Goal: Task Accomplishment & Management: Complete application form

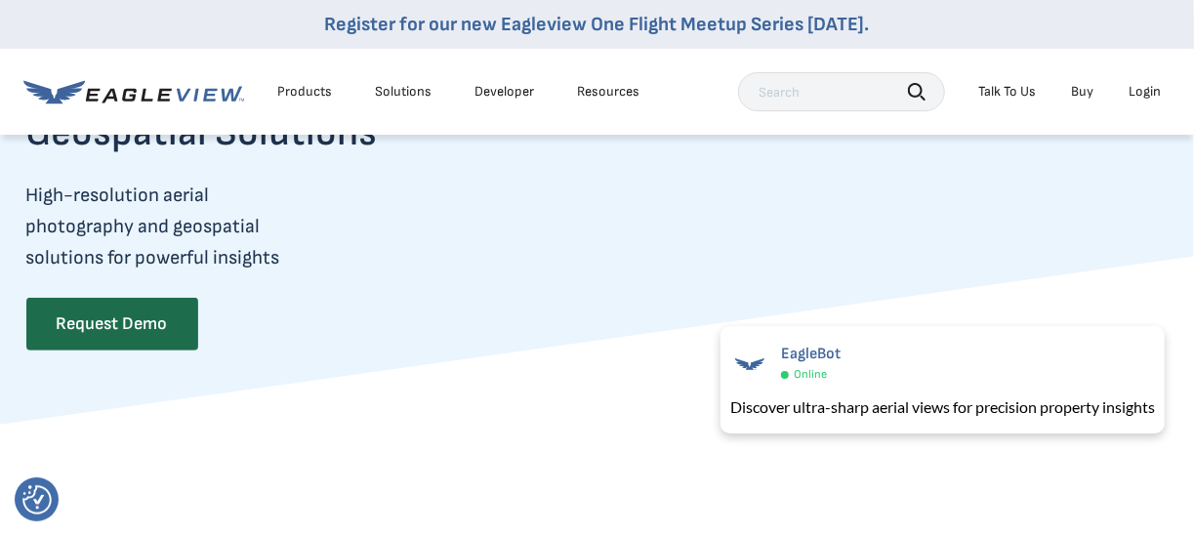
scroll to position [98, 0]
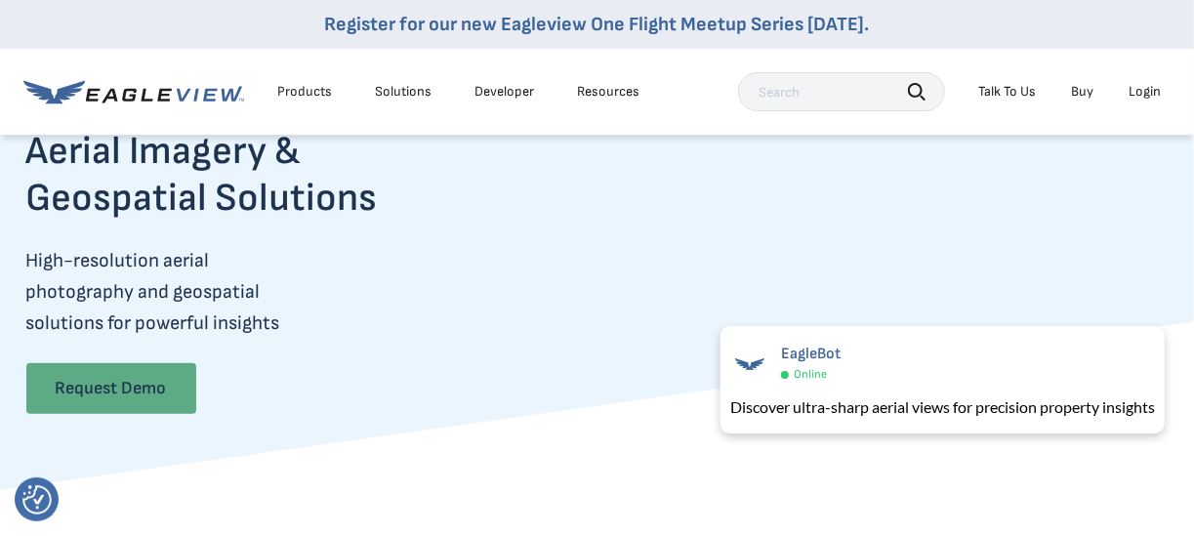
click at [136, 385] on link "Request Demo" at bounding box center [111, 388] width 170 height 51
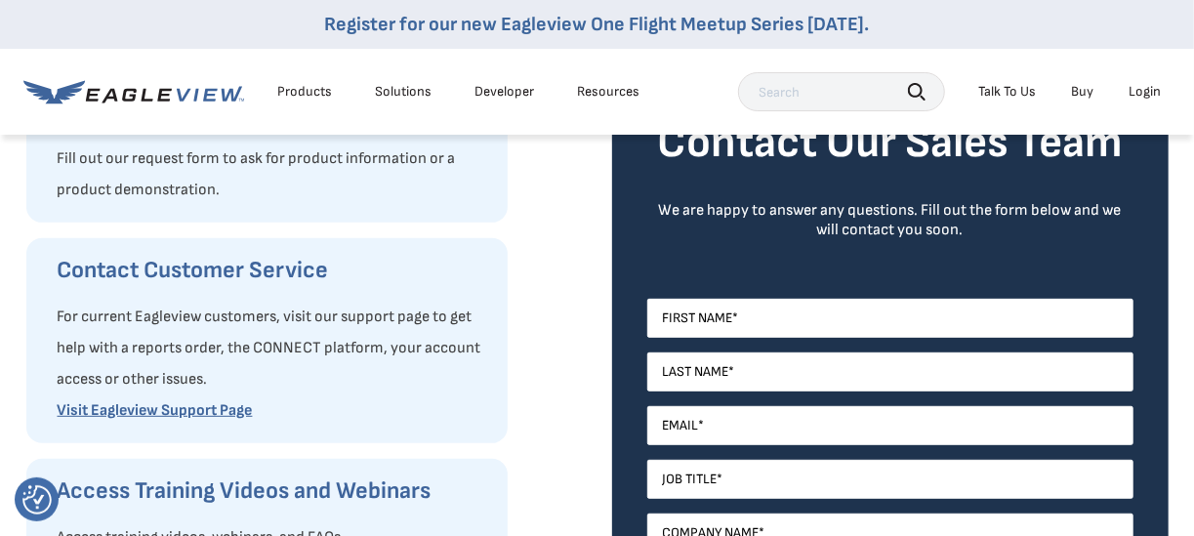
scroll to position [293, 0]
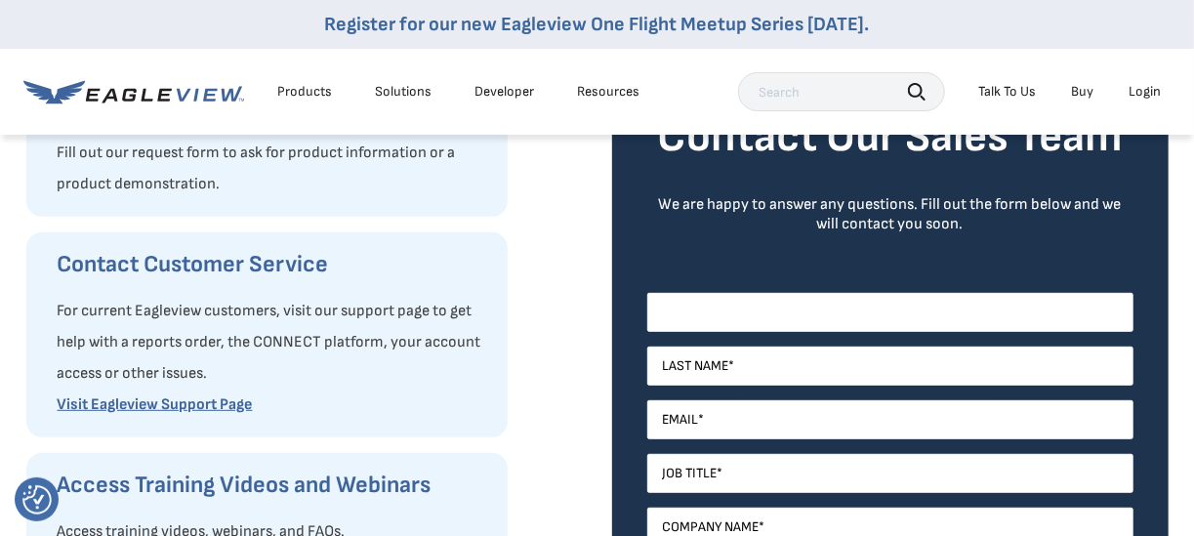
click at [787, 306] on input "First Name *" at bounding box center [890, 312] width 486 height 39
type input "[PERSON_NAME]"
type input "[EMAIL_ADDRESS][DOMAIN_NAME]"
select select "[GEOGRAPHIC_DATA]"
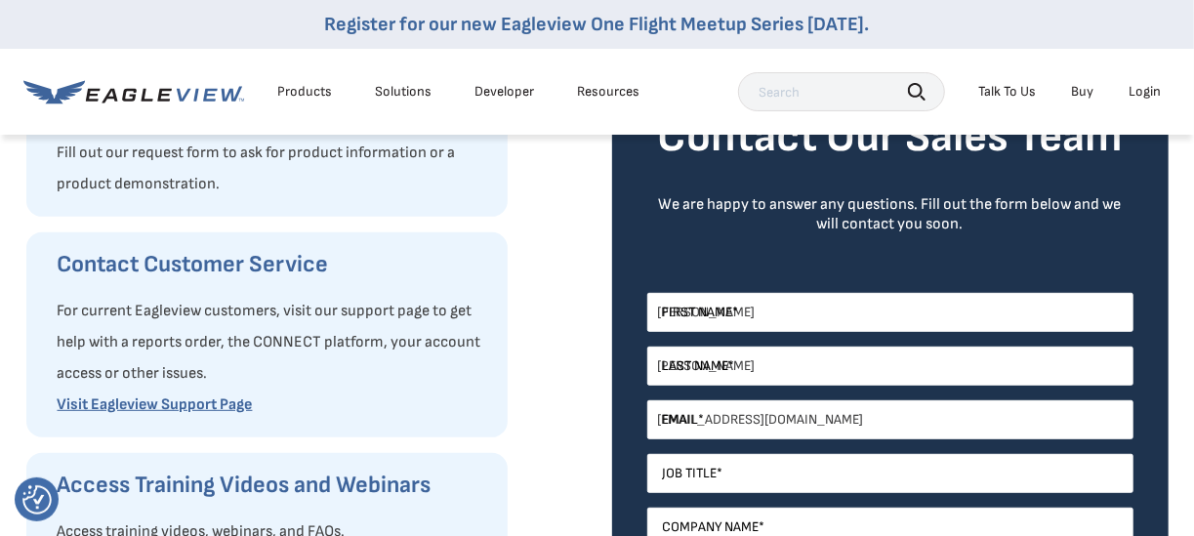
type input "15857529173"
select select "New York"
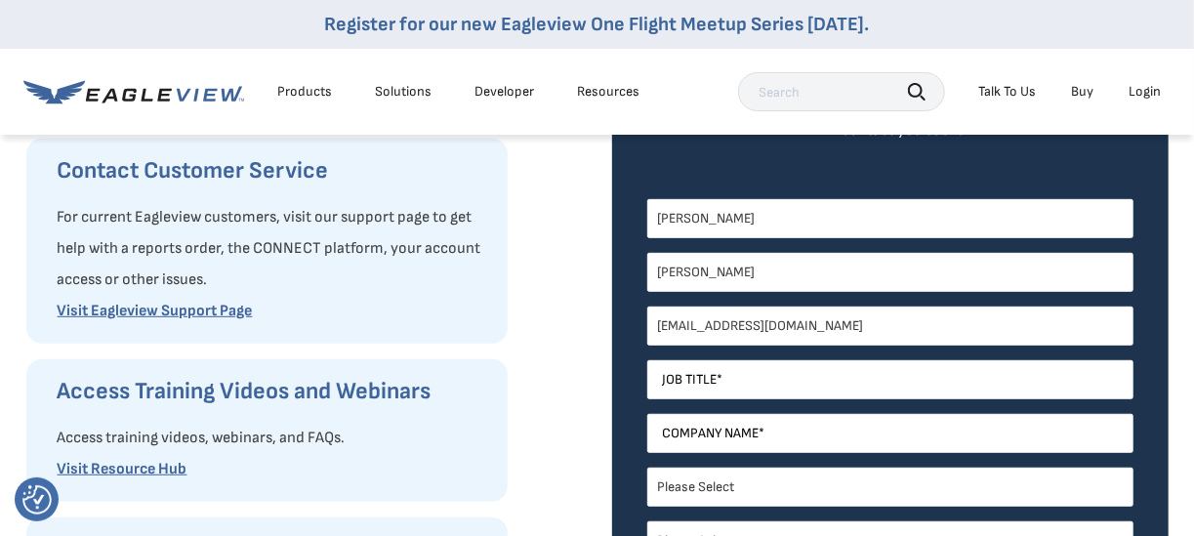
scroll to position [390, 0]
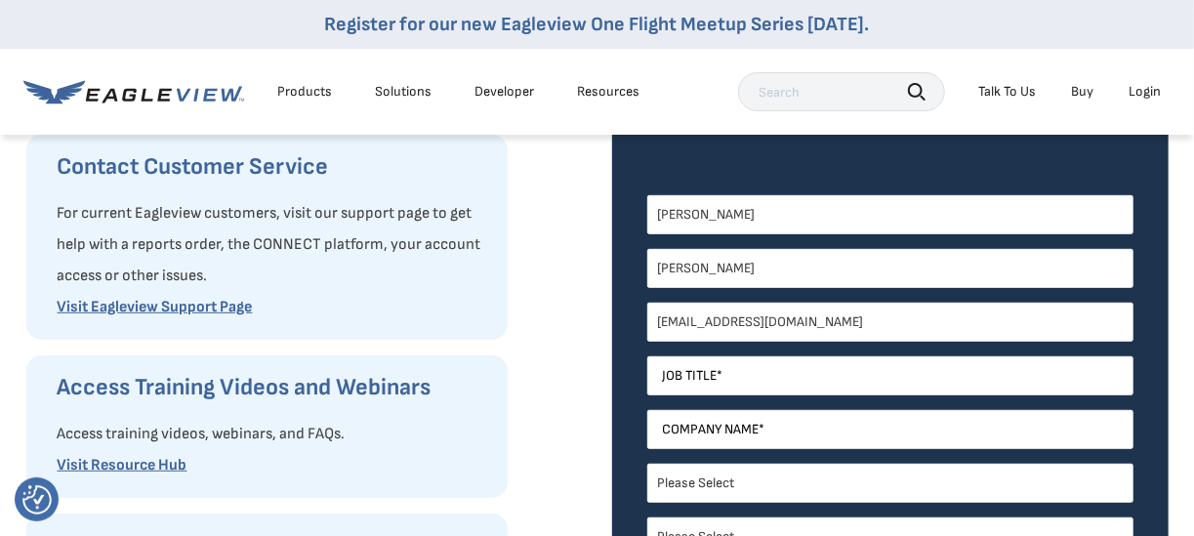
click at [770, 380] on div "EagleBot Online Learn how we can reduce roofing estimate cost by 70% ×" at bounding box center [972, 379] width 404 height 113
click at [689, 384] on input "Job Title *" at bounding box center [890, 375] width 486 height 39
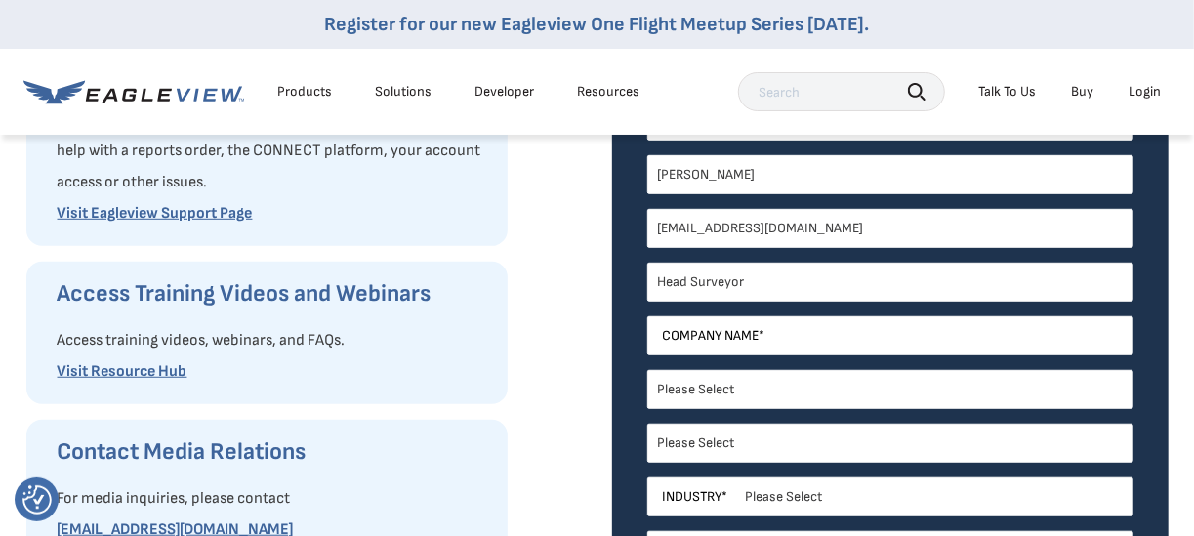
scroll to position [488, 0]
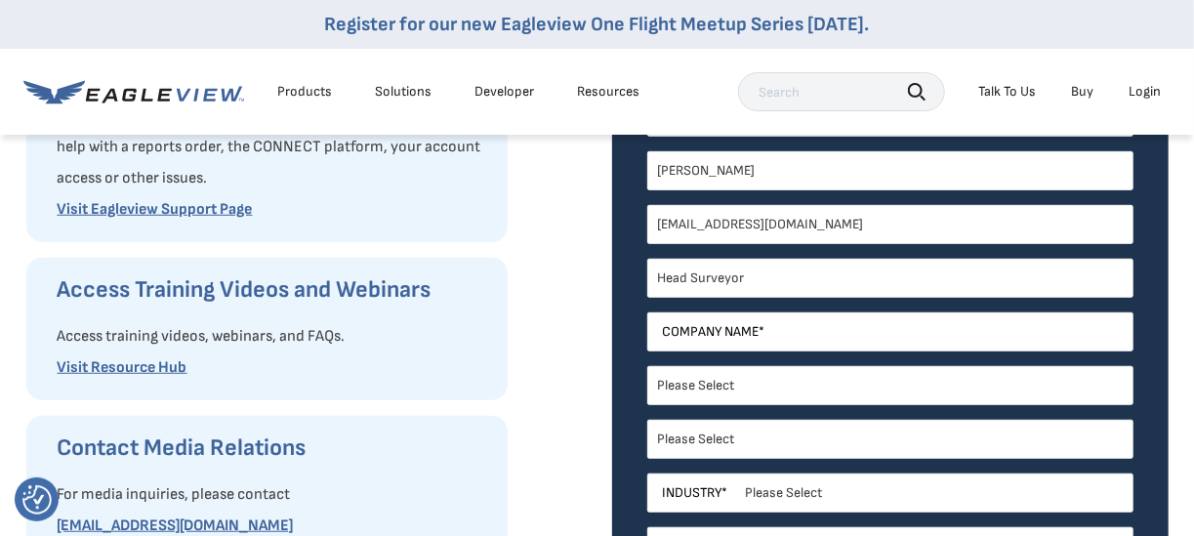
type input "Head Surveyor"
click at [779, 334] on input "Company Name *" at bounding box center [890, 331] width 486 height 39
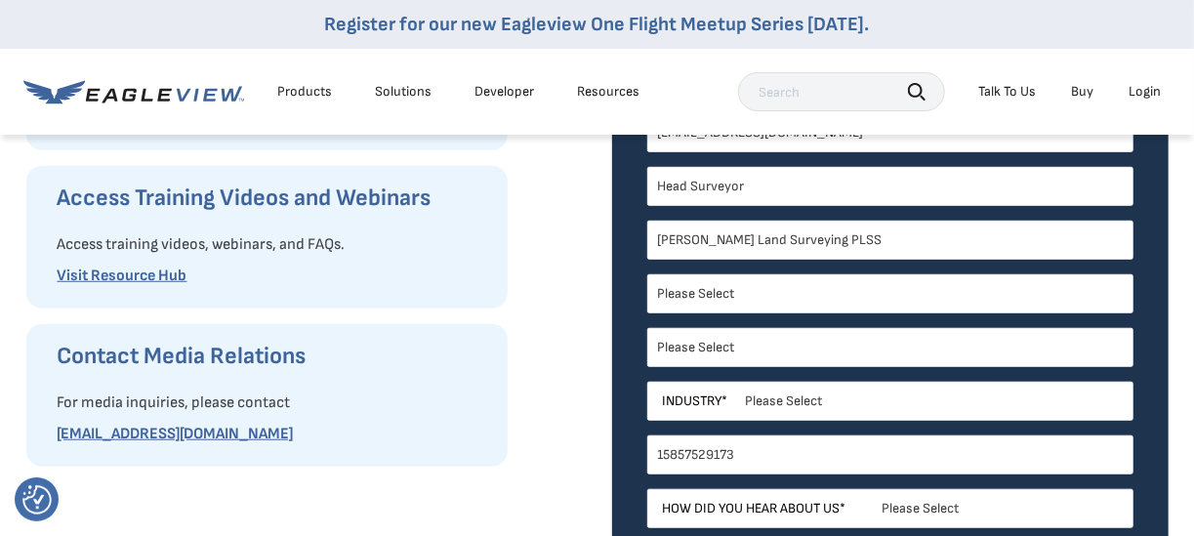
scroll to position [586, 0]
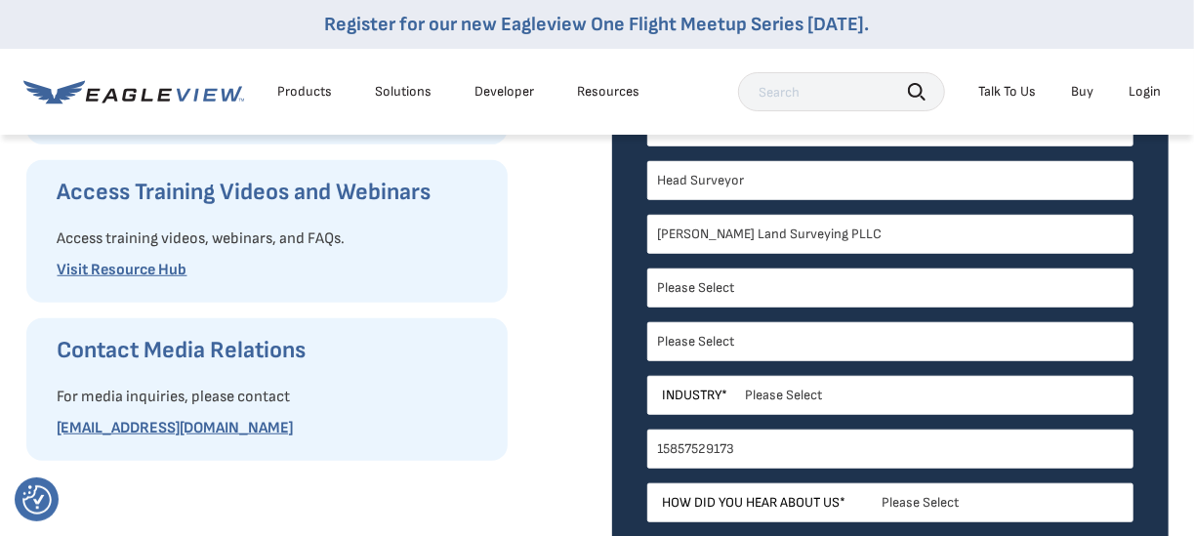
type input "[PERSON_NAME] Land Surveying PLLC"
click at [775, 397] on select "Please Select Architects & Engineering Construction Electric/Gas Utilities Gove…" at bounding box center [890, 395] width 486 height 39
select select "Architects & Engineering"
click at [647, 376] on select "Please Select Architects & Engineering Construction Electric/Gas Utilities Gove…" at bounding box center [890, 395] width 486 height 39
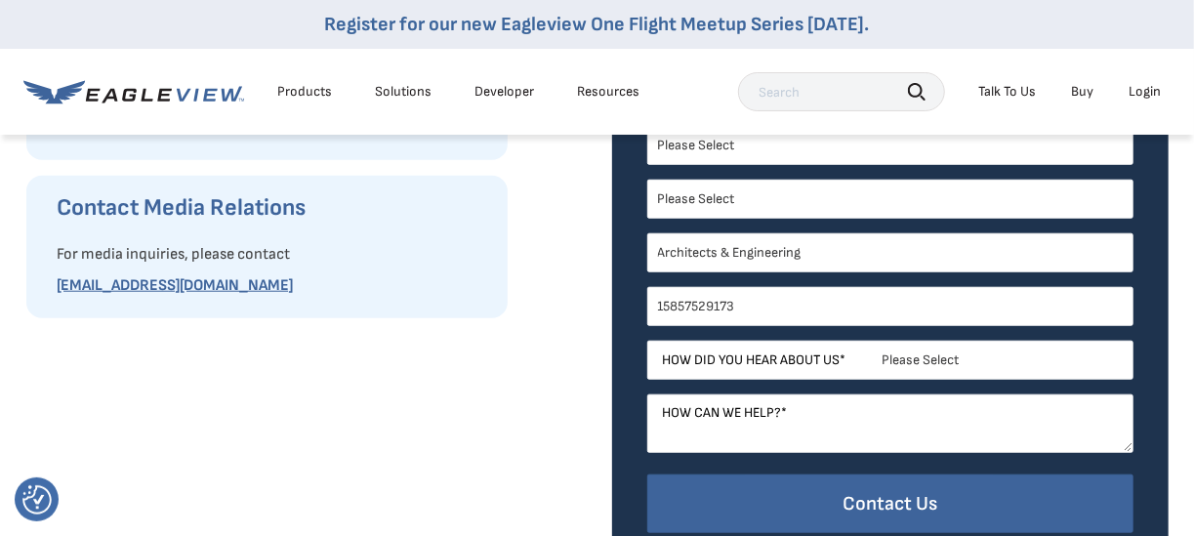
scroll to position [781, 0]
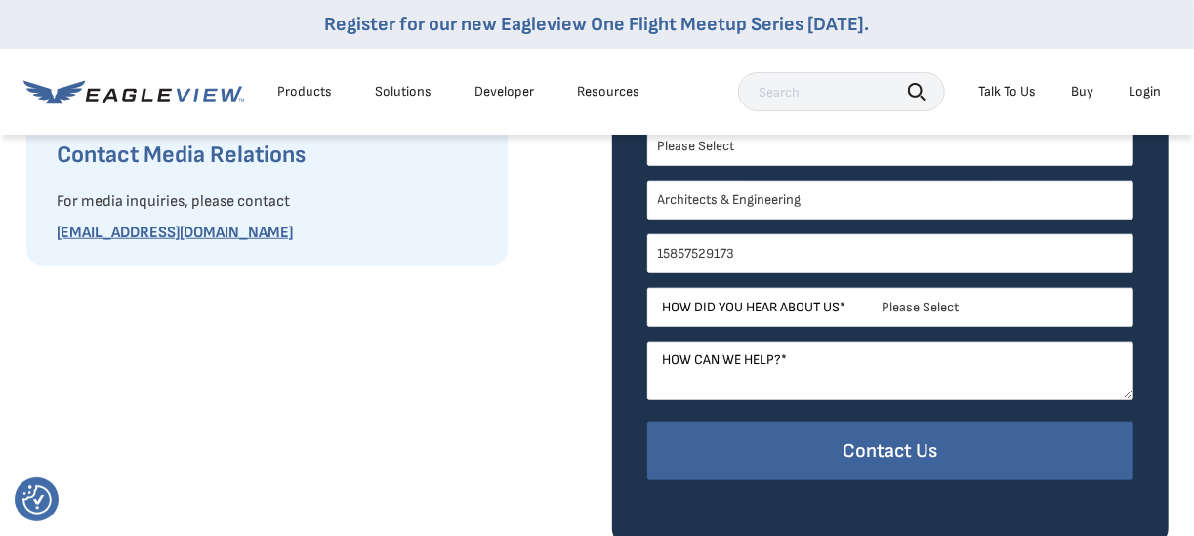
drag, startPoint x: 771, startPoint y: 254, endPoint x: 642, endPoint y: 268, distance: 129.7
click at [642, 268] on div "Contact Our Sales Team We are happy to answer any questions. Fill out the form …" at bounding box center [890, 65] width 556 height 958
type input "3153313999"
click at [811, 301] on select "Please Select Search Engine Social Media Word of Mouth Podcast Online Advertise…" at bounding box center [890, 307] width 486 height 39
select select "Search Engine"
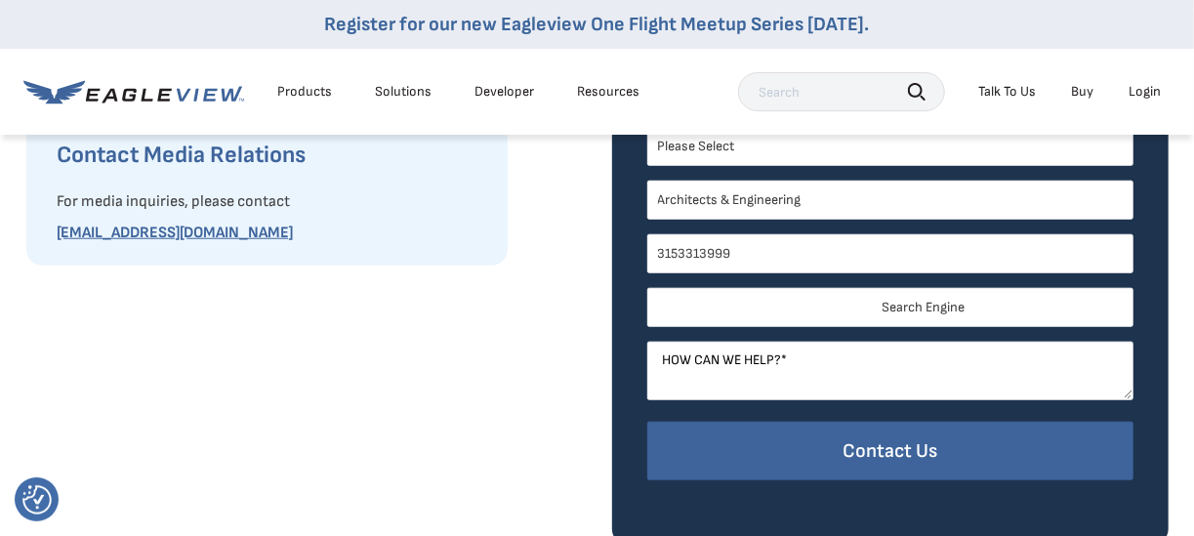
click at [647, 288] on select "Please Select Search Engine Social Media Word of Mouth Podcast Online Advertise…" at bounding box center [890, 307] width 486 height 39
click at [864, 362] on textarea "How can we help? *" at bounding box center [890, 371] width 486 height 59
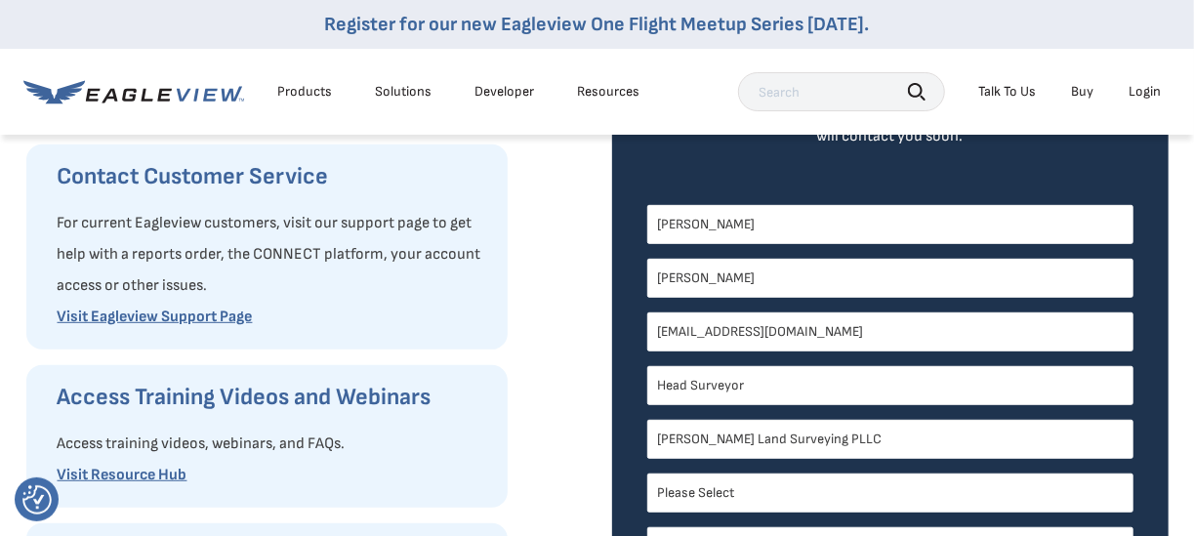
scroll to position [390, 0]
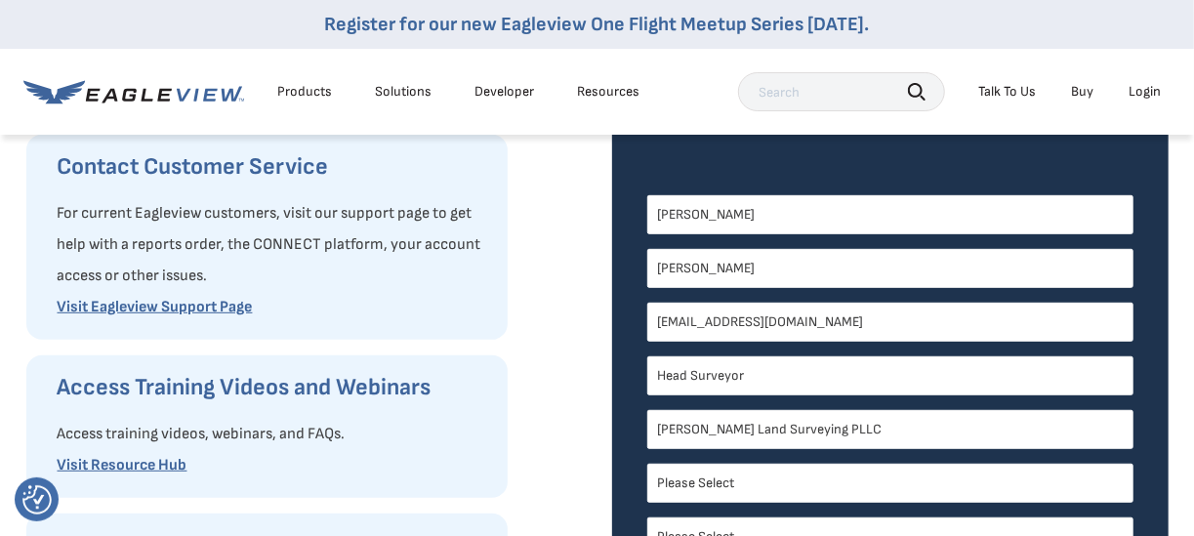
click at [795, 323] on input "[EMAIL_ADDRESS][DOMAIN_NAME]" at bounding box center [890, 322] width 486 height 39
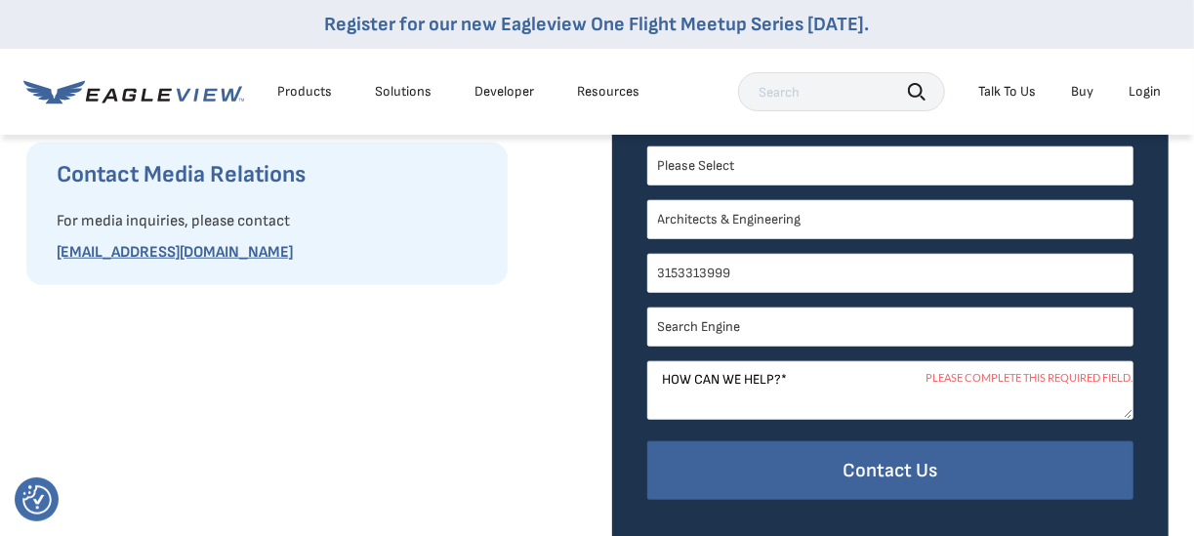
scroll to position [781, 0]
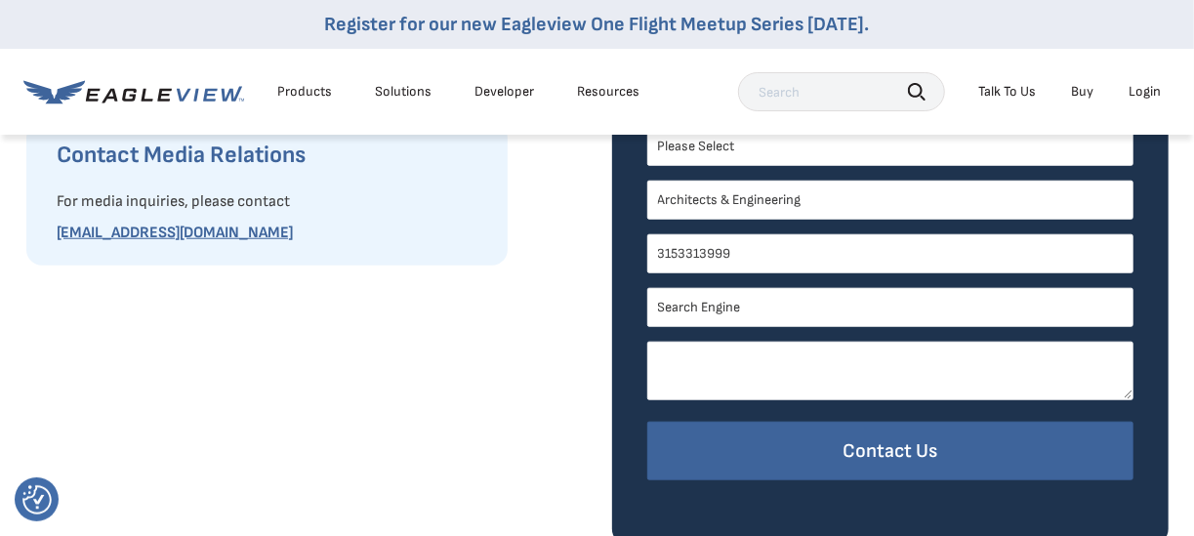
click at [830, 371] on textarea "How can we help? *" at bounding box center [890, 371] width 486 height 59
click at [778, 359] on textarea "By providing high qualty" at bounding box center [890, 371] width 486 height 59
click at [921, 351] on textarea "By providing high quality imagery used to add our surveys." at bounding box center [890, 371] width 486 height 59
click at [953, 355] on textarea "By providing high quality imagery used to aid our surveys." at bounding box center [890, 371] width 486 height 59
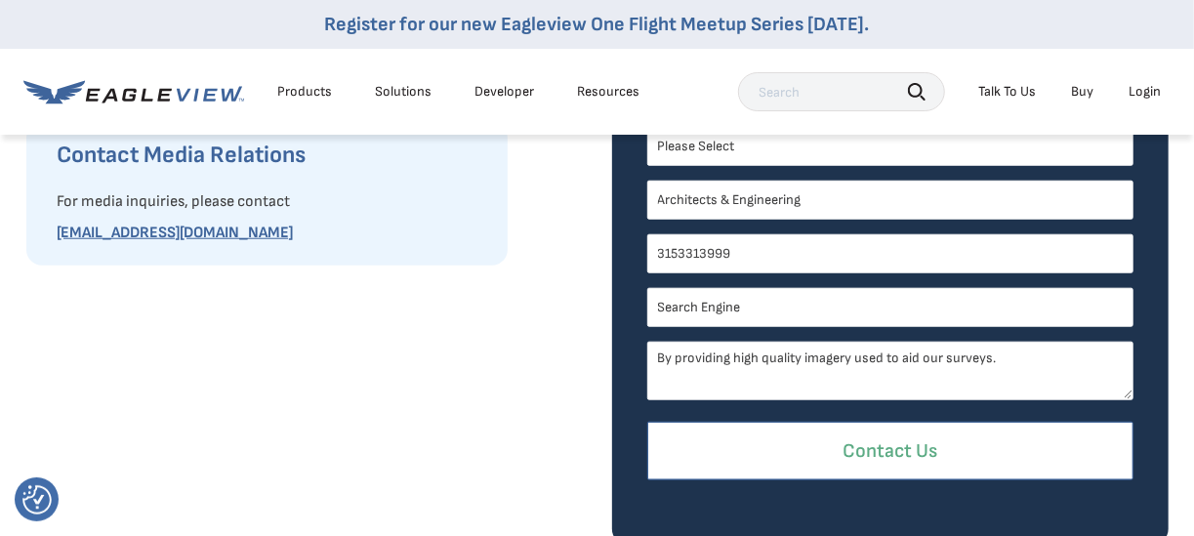
type textarea "By providing high quality imagery used to aid our surveys."
click at [966, 450] on input "Contact Us" at bounding box center [890, 452] width 486 height 60
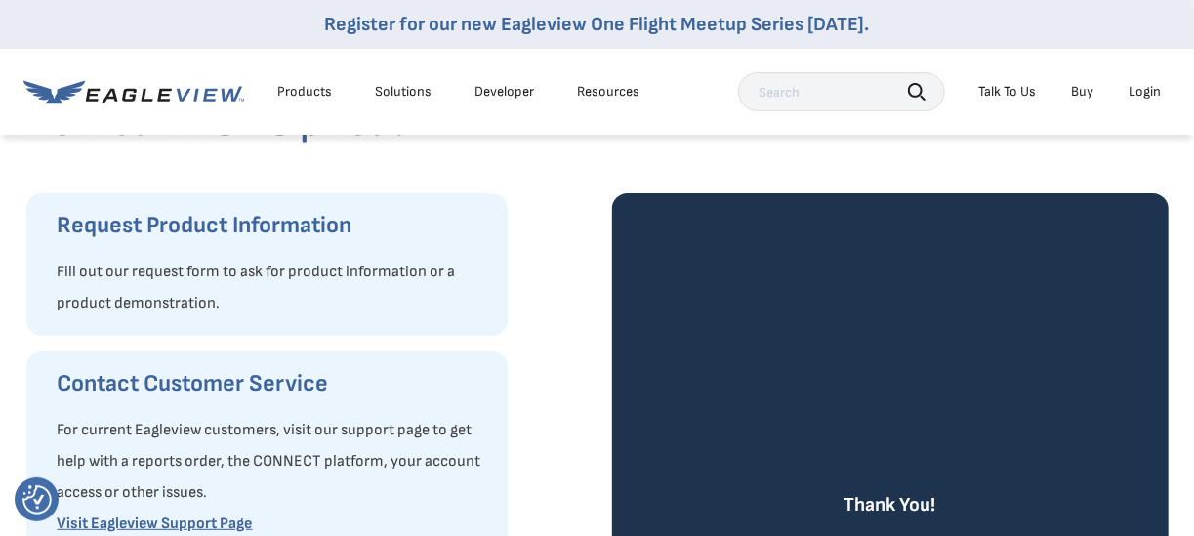
scroll to position [98, 0]
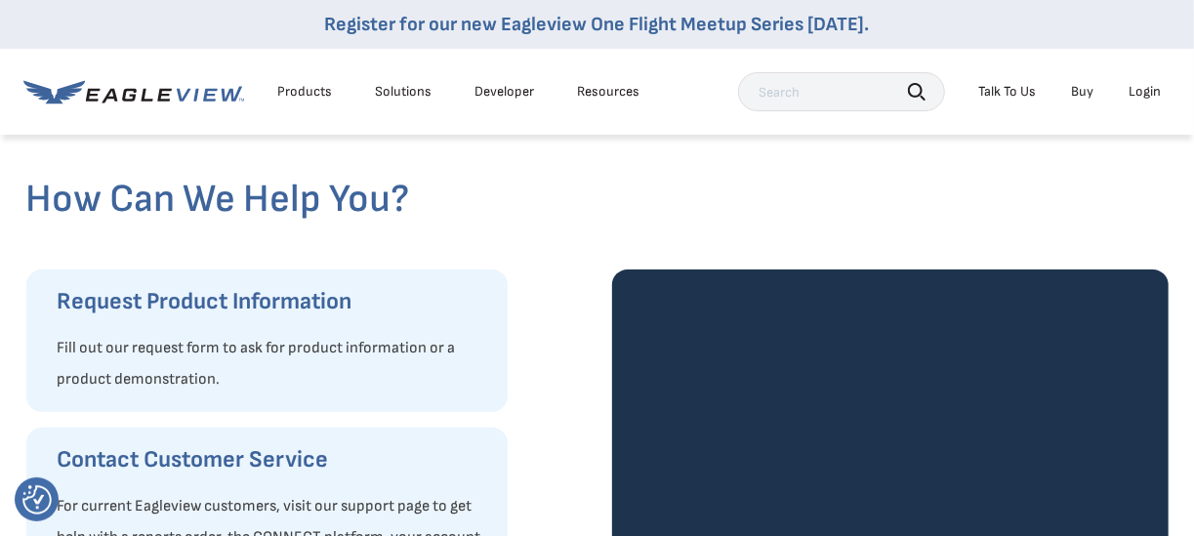
click at [312, 92] on div "Products" at bounding box center [304, 92] width 55 height 18
click at [300, 94] on div "Products" at bounding box center [304, 92] width 55 height 18
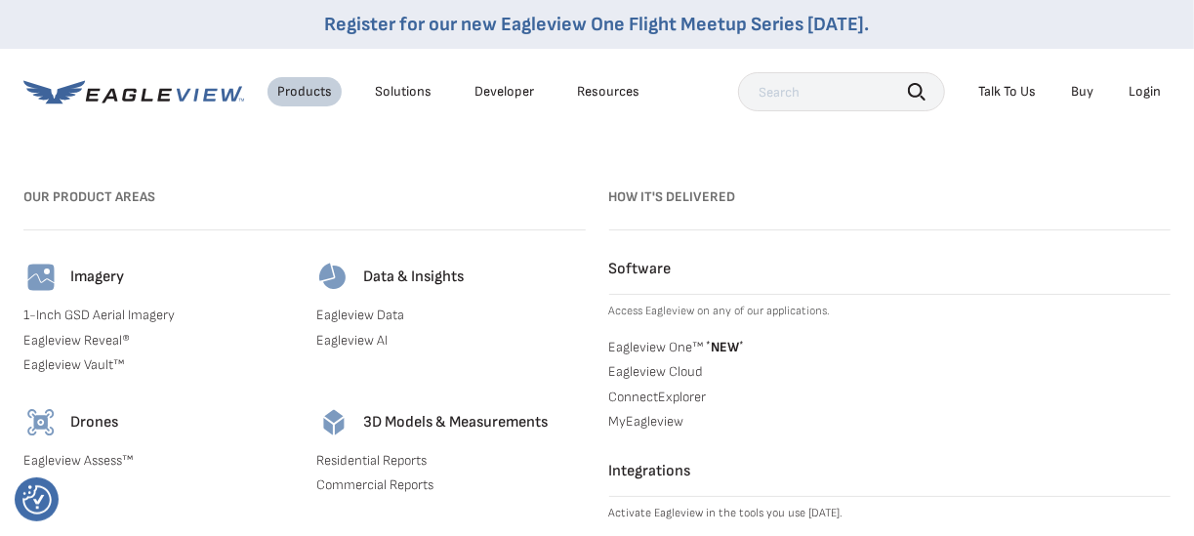
click at [303, 94] on div "Products" at bounding box center [304, 92] width 55 height 18
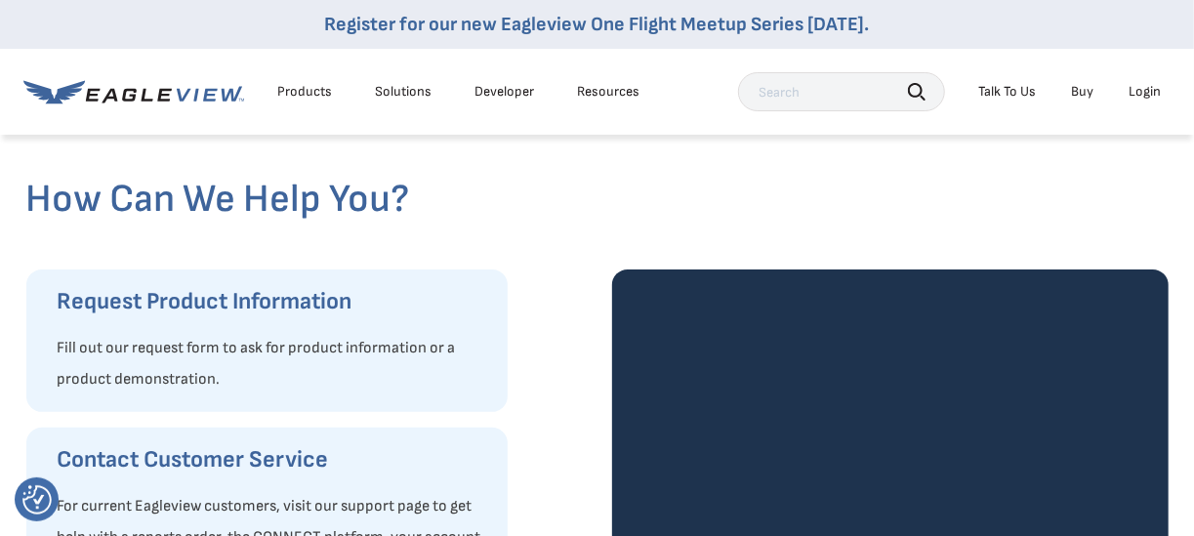
click at [303, 94] on div "Products" at bounding box center [304, 92] width 55 height 18
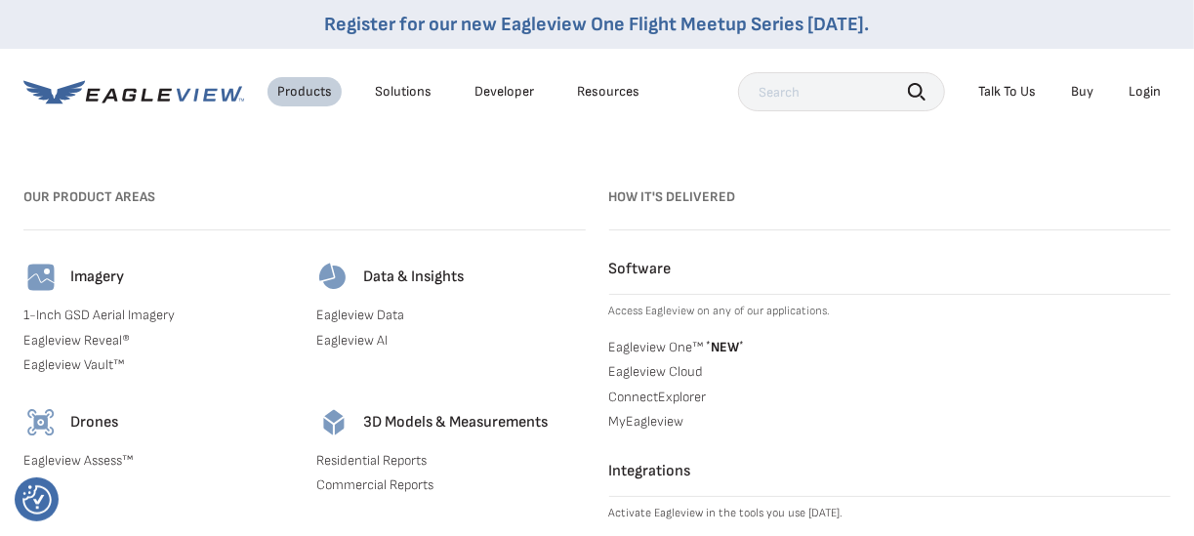
scroll to position [293, 0]
click at [622, 346] on link "Eagleview One™ * NEW *" at bounding box center [890, 346] width 562 height 20
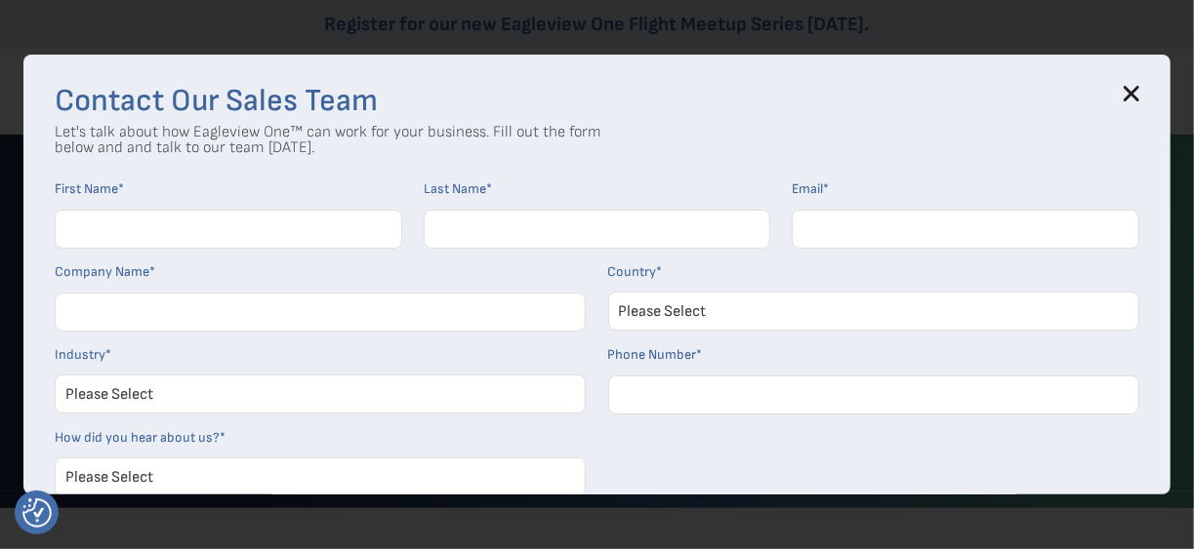
click at [1138, 97] on icon at bounding box center [1131, 94] width 13 height 13
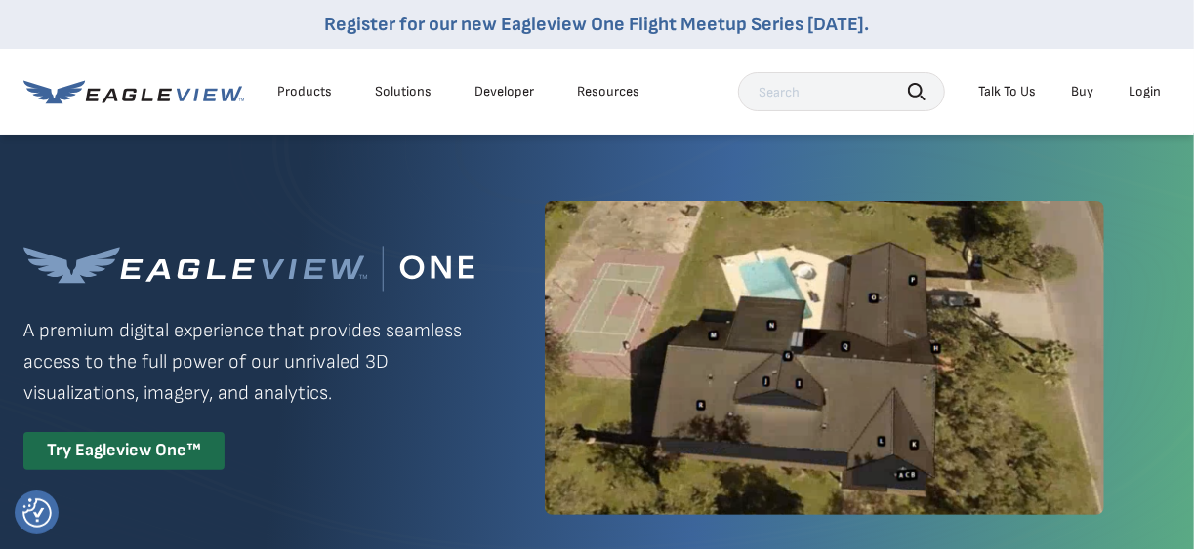
click at [618, 91] on div "Resources" at bounding box center [608, 92] width 62 height 18
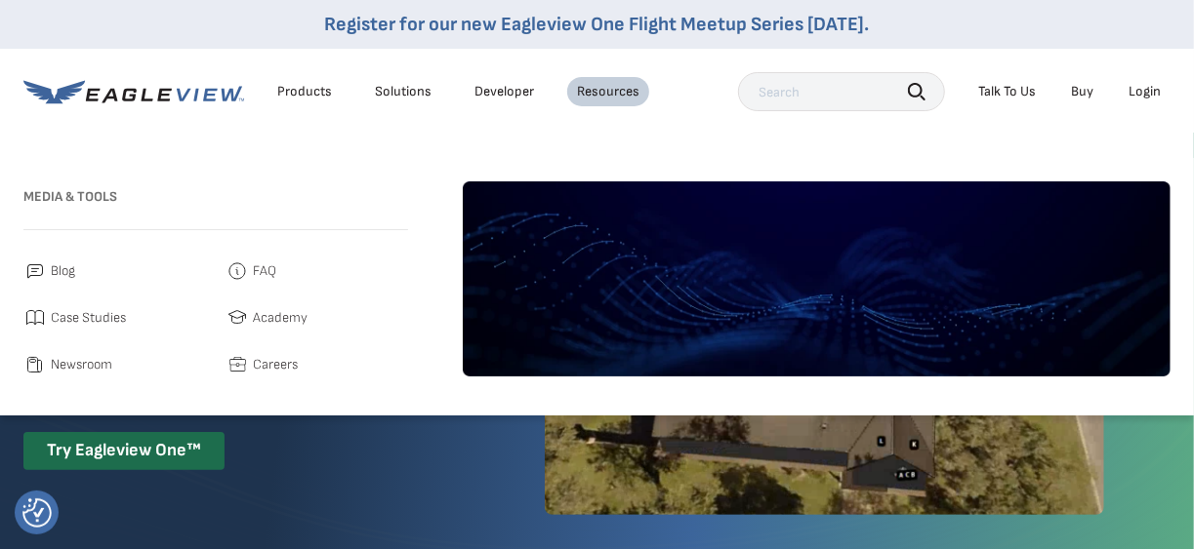
click at [484, 90] on link "Developer" at bounding box center [504, 92] width 60 height 18
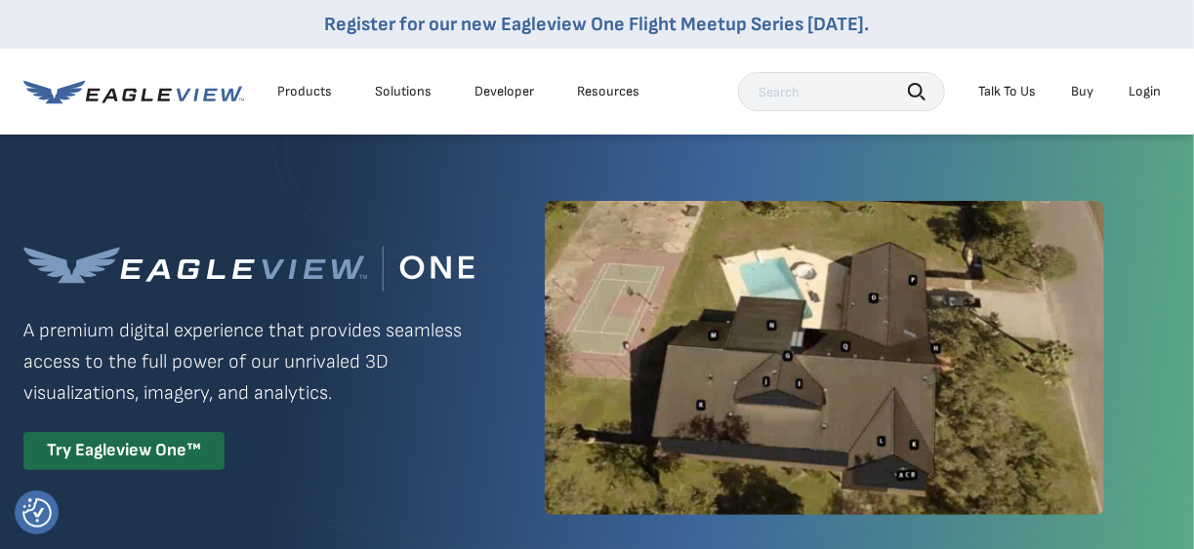
click at [589, 97] on div "Resources" at bounding box center [608, 92] width 62 height 18
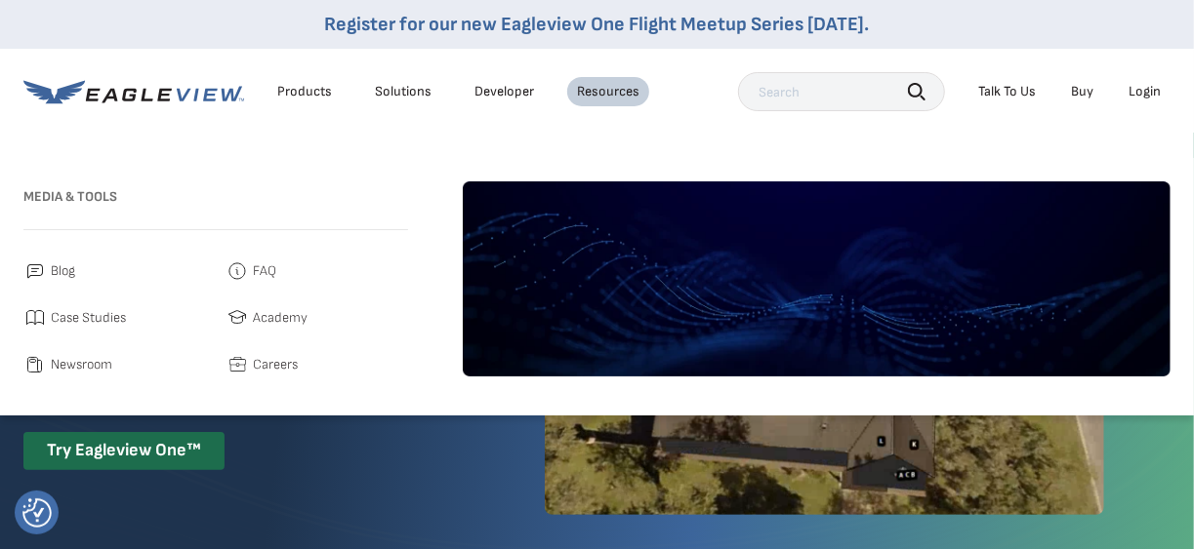
click at [506, 94] on link "Developer" at bounding box center [504, 92] width 60 height 18
